Goal: Check status: Check status

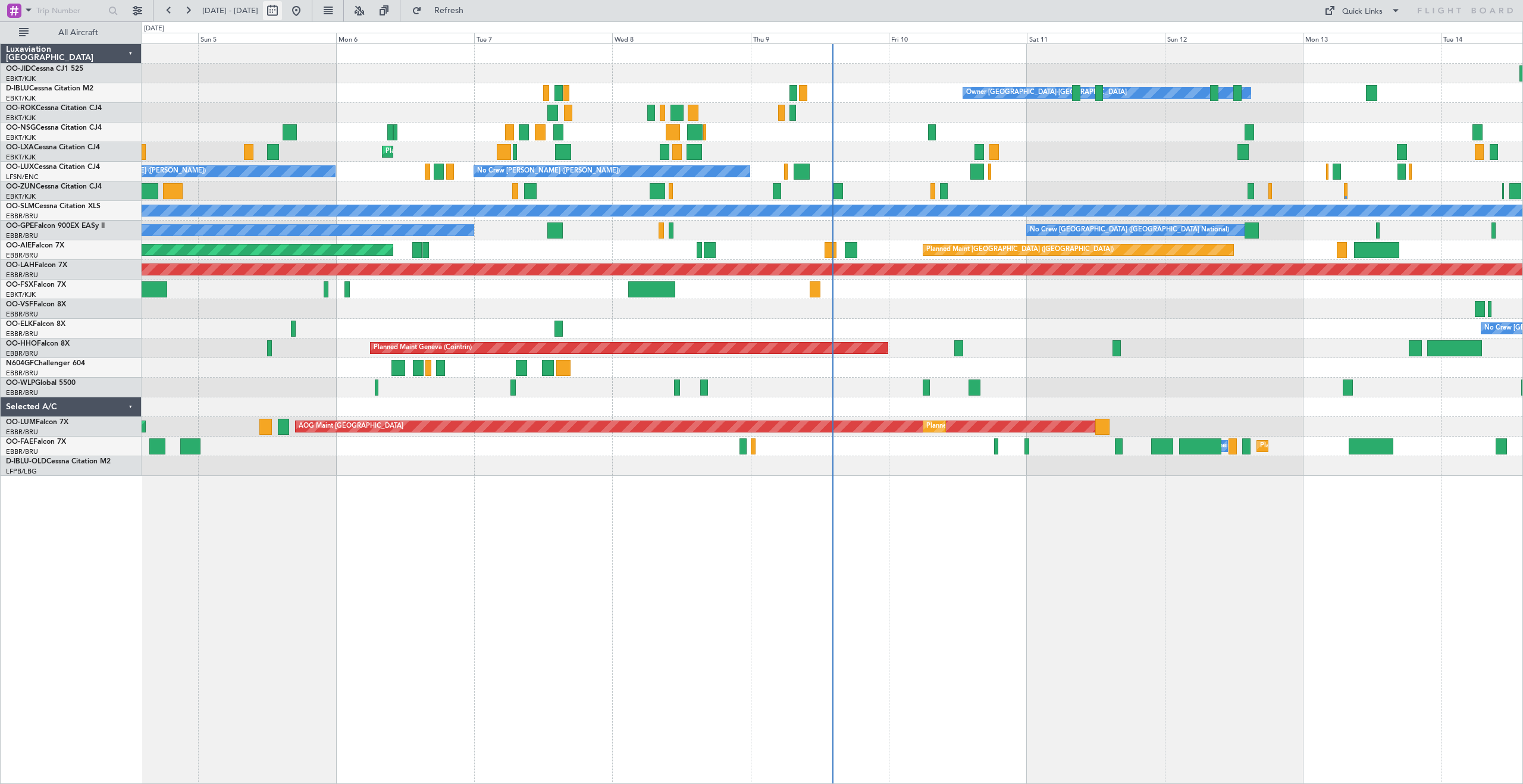
click at [282, 10] on button at bounding box center [273, 10] width 19 height 19
select select "10"
select select "2025"
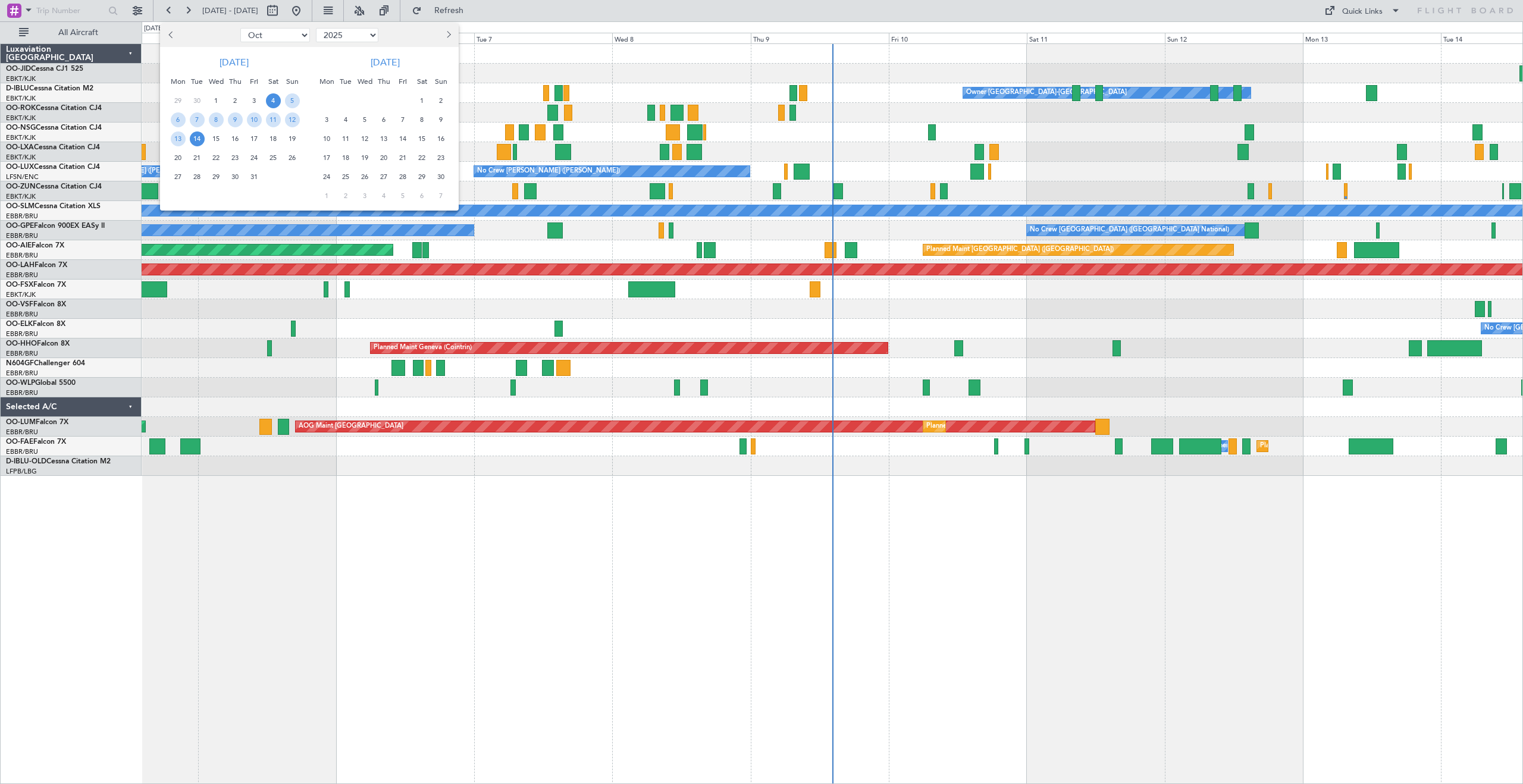
click at [419, 99] on span "1" at bounding box center [422, 101] width 15 height 15
click at [359, 138] on span "12" at bounding box center [365, 138] width 15 height 15
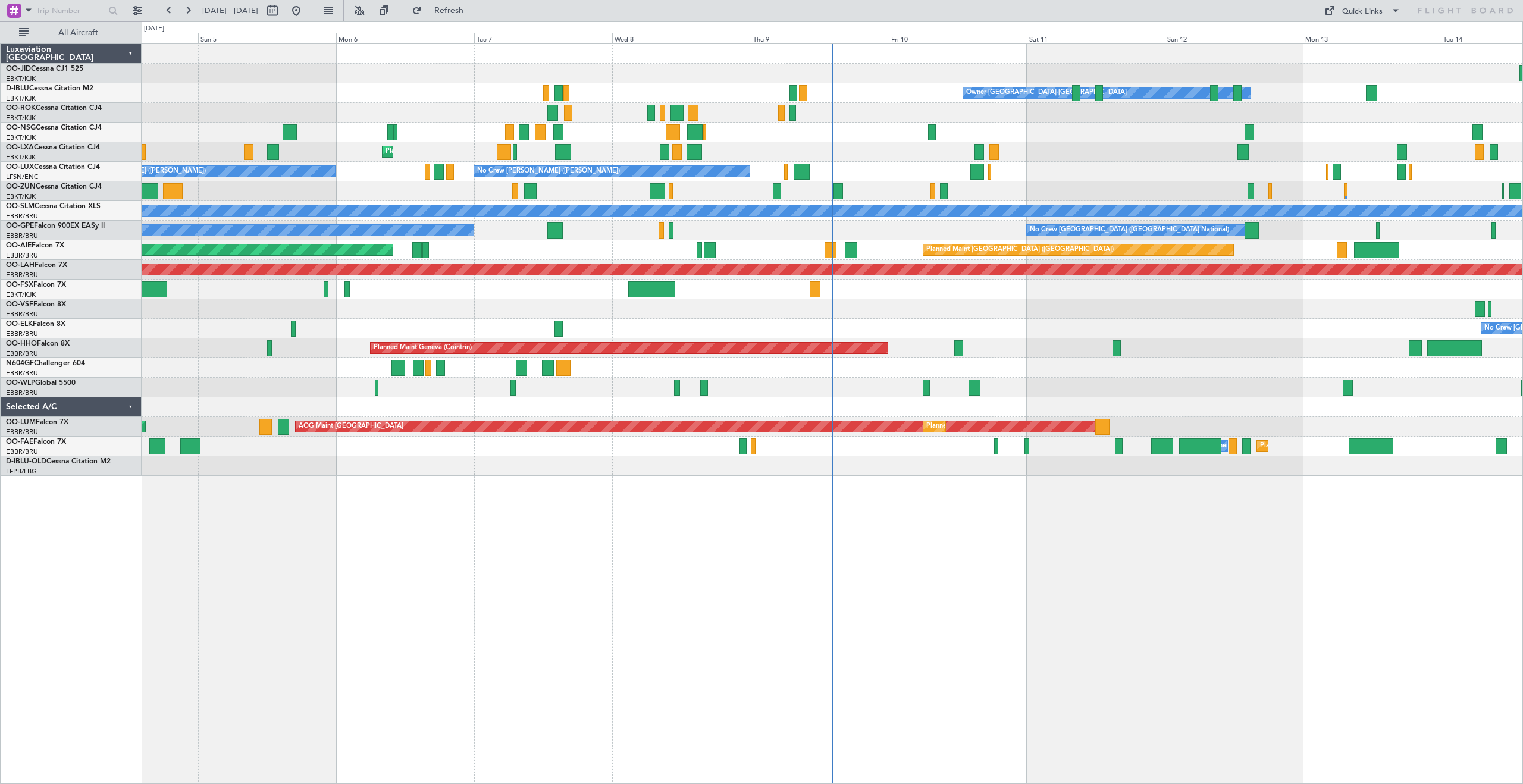
select select "11"
